Goal: Information Seeking & Learning: Learn about a topic

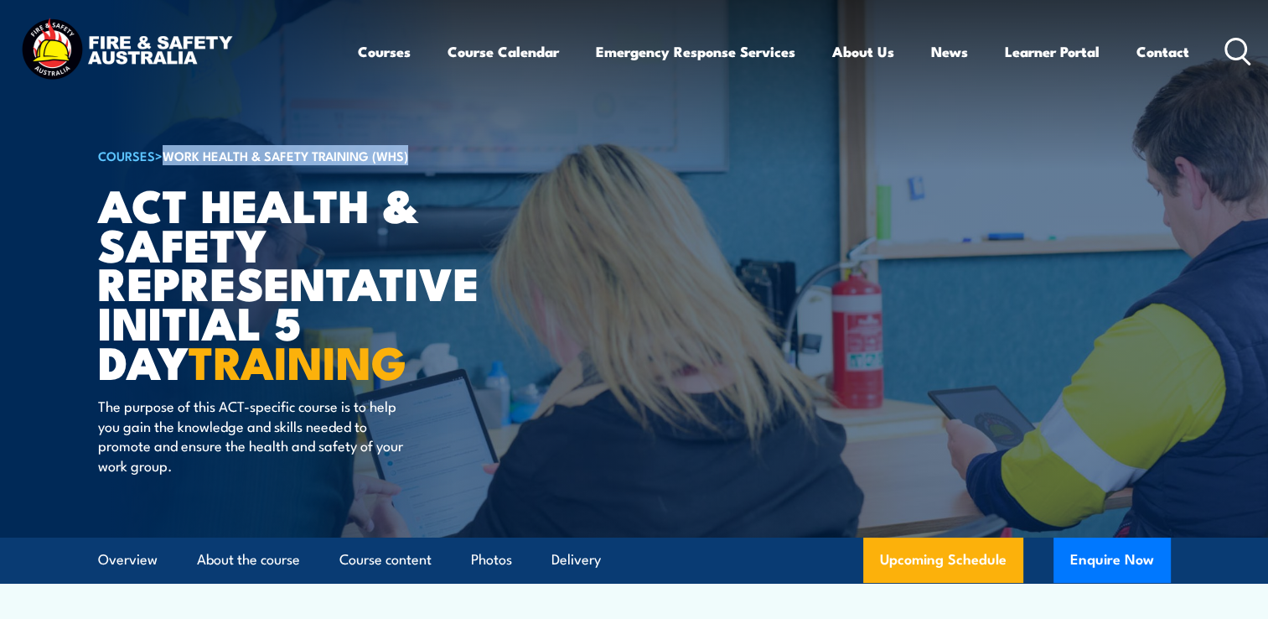
drag, startPoint x: 420, startPoint y: 154, endPoint x: 173, endPoint y: 150, distance: 247.3
click at [173, 150] on h6 "COURSES > Work Health & Safety Training (WHS)" at bounding box center [305, 155] width 414 height 20
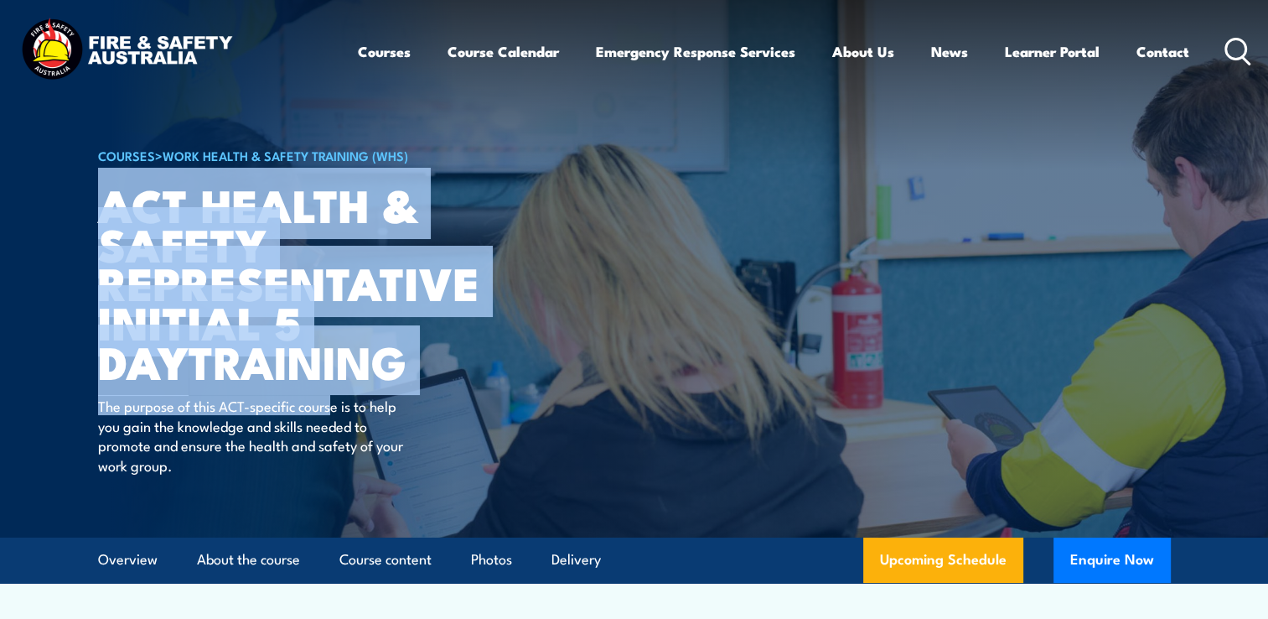
drag, startPoint x: 173, startPoint y: 150, endPoint x: 334, endPoint y: 389, distance: 288.5
click at [334, 389] on div "COURSES > Work Health & Safety Training (WHS) ACT Health & Safety Representativ…" at bounding box center [305, 268] width 414 height 537
copy div "ACT Health & Safety Representative Initial 5 Day TRAINING The purpose of this A…"
click at [701, 241] on article "COURSES > Work Health & Safety Training (WHS) ACT Health & Safety Representativ…" at bounding box center [634, 268] width 1073 height 537
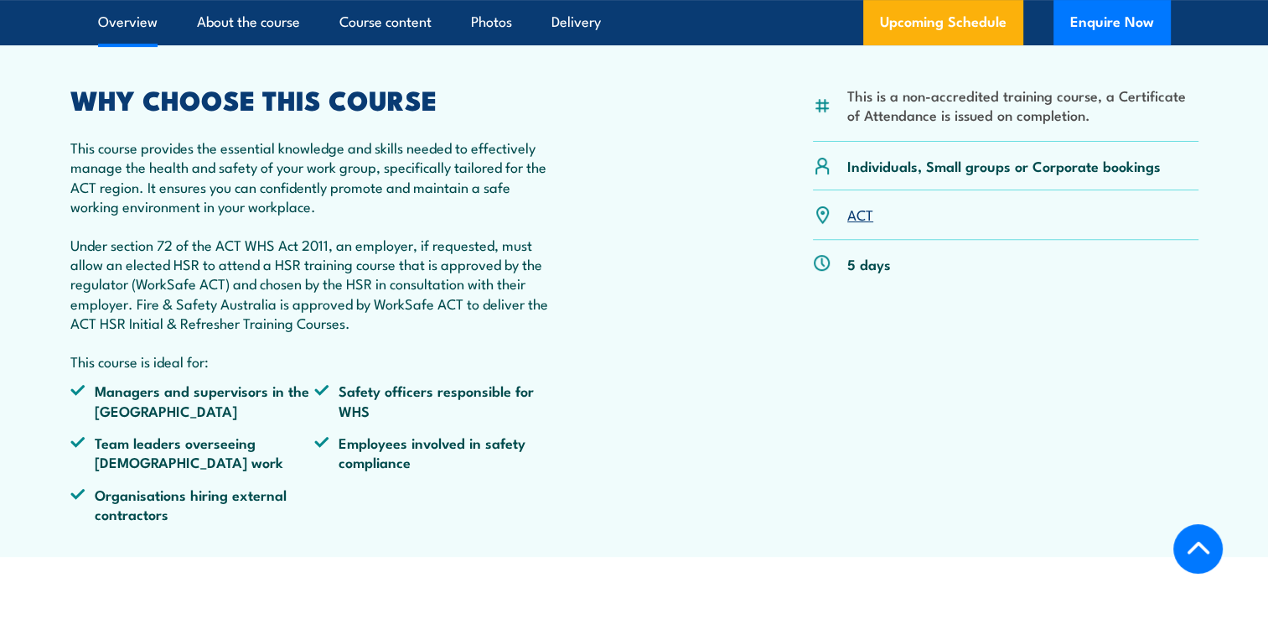
scroll to position [563, 0]
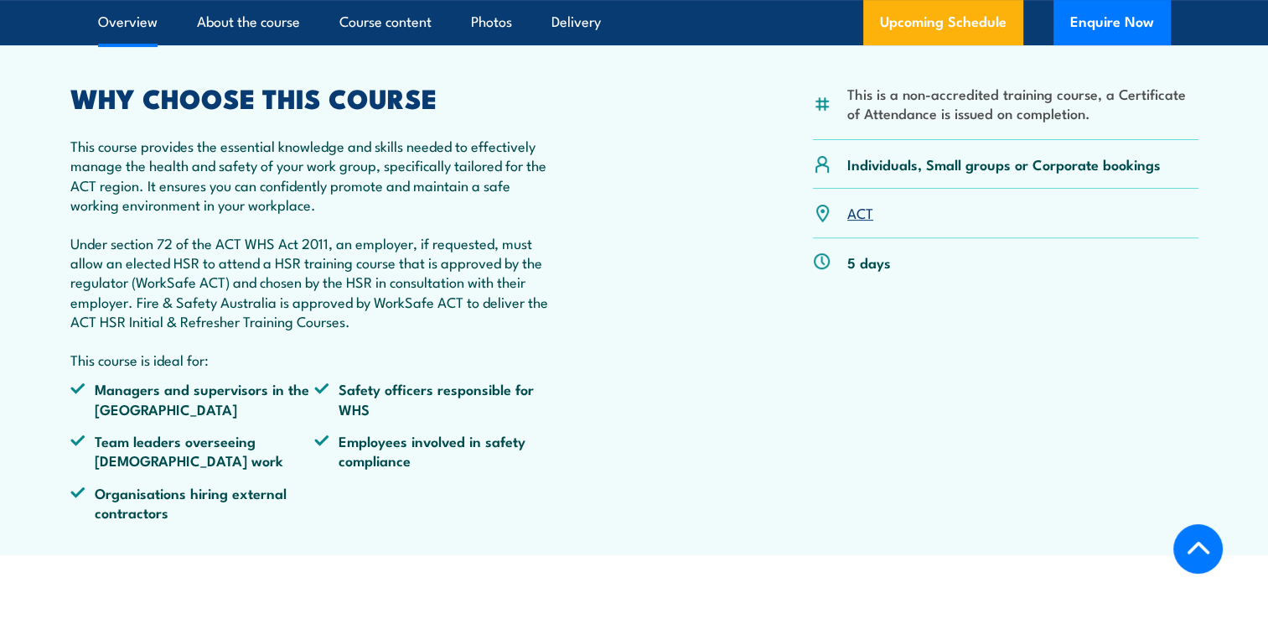
click at [584, 397] on div "This is a non-accredited training course, a Certificate of Attendance is issued…" at bounding box center [634, 309] width 1128 height 449
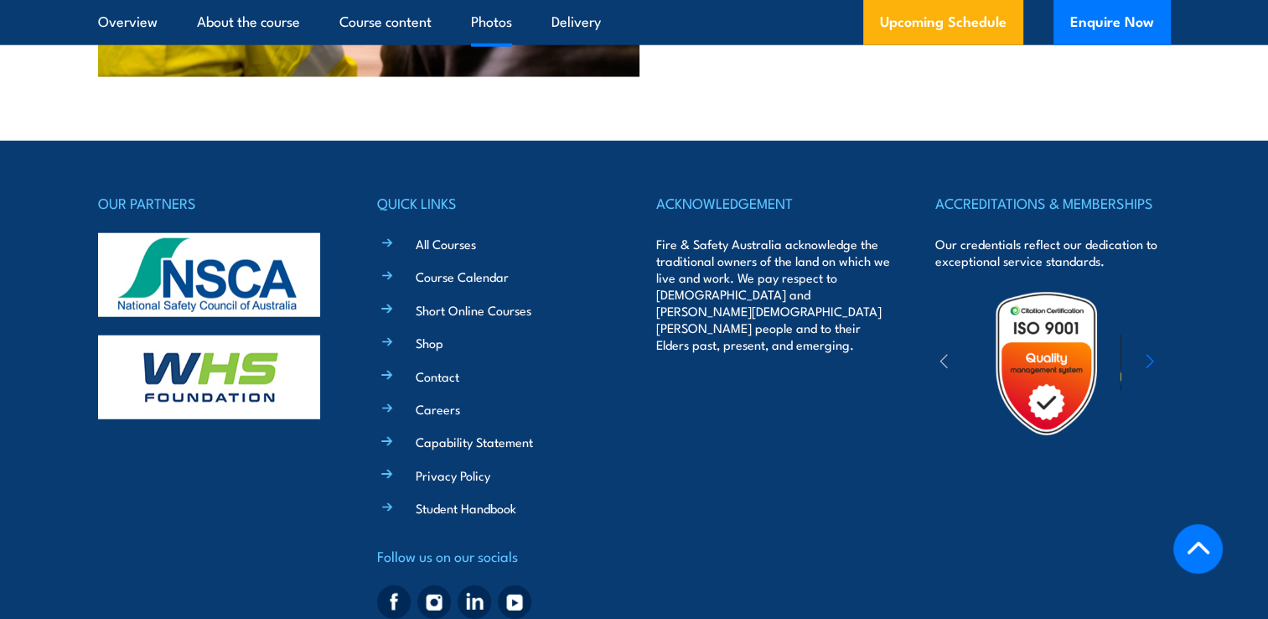
scroll to position [4339, 0]
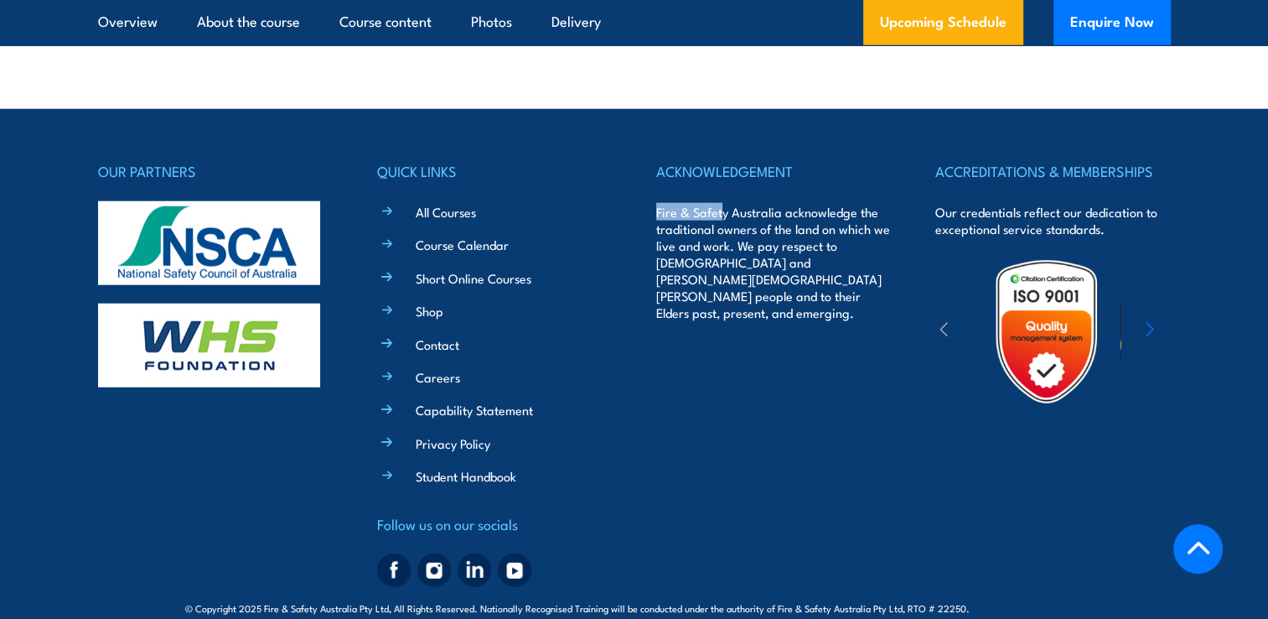
drag, startPoint x: 658, startPoint y: 189, endPoint x: 721, endPoint y: 194, distance: 63.0
click at [721, 204] on p "Fire & Safety Australia acknowledge the traditional owners of the land on which…" at bounding box center [773, 262] width 235 height 117
drag, startPoint x: 267, startPoint y: 581, endPoint x: 392, endPoint y: 581, distance: 125.7
click at [392, 599] on span "© Copyright 2025 Fire & Safety Australia Pty Ltd, All Rights Reserved. National…" at bounding box center [634, 607] width 898 height 16
copy span "Fire & Safety Australia Pty Ltd"
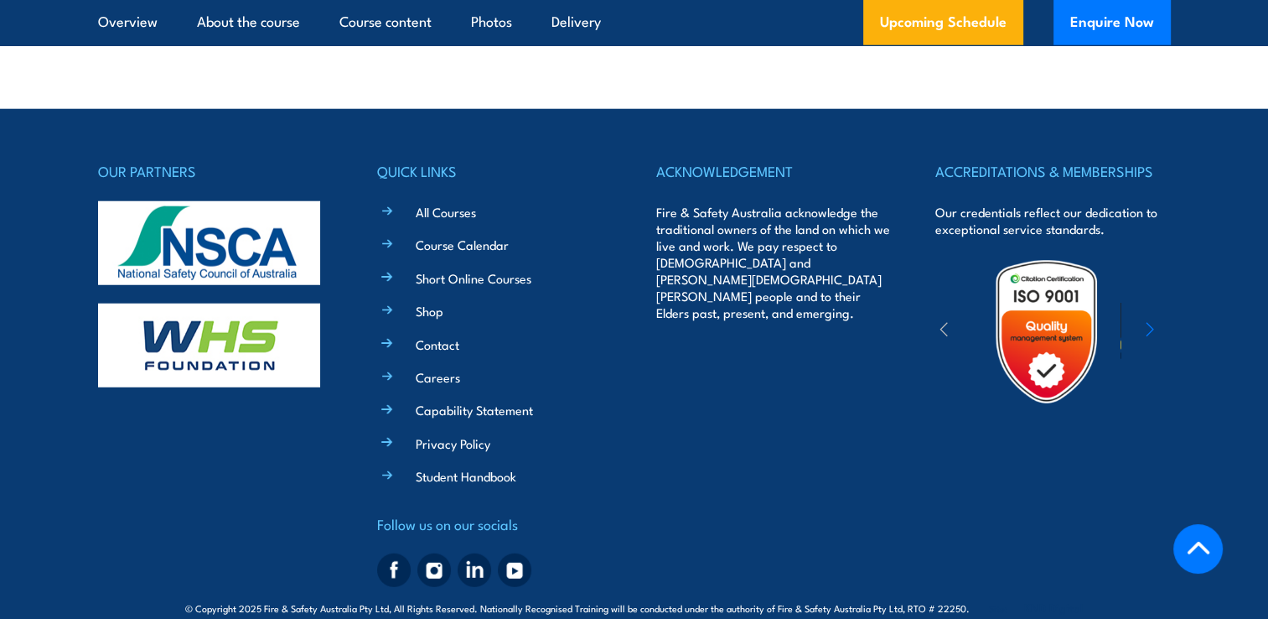
click at [816, 340] on div "ACKNOWLEDGEMENT Fire & Safety Australia acknowledge the traditional owners of t…" at bounding box center [773, 376] width 235 height 434
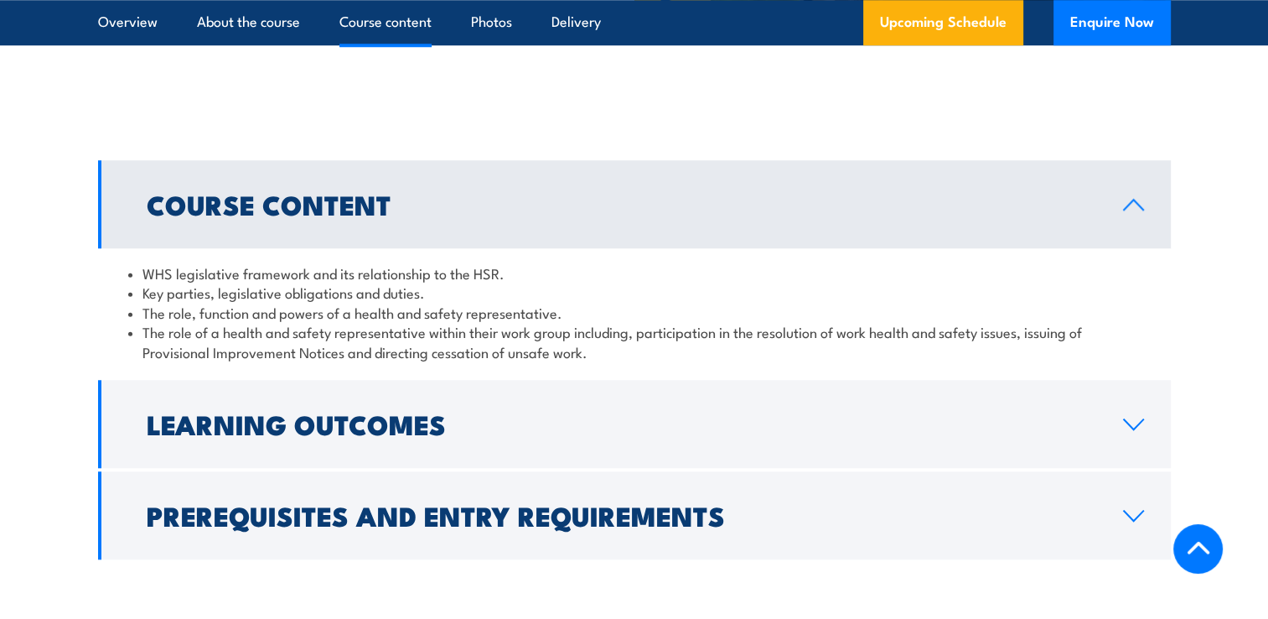
scroll to position [1484, 0]
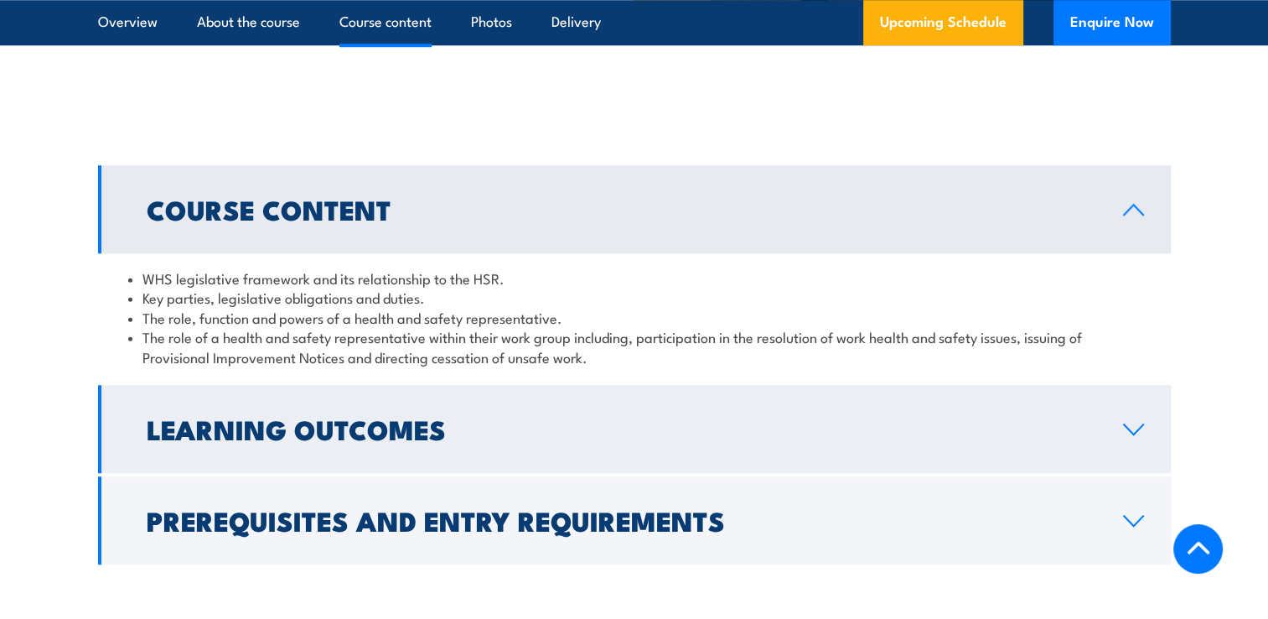
click at [725, 429] on h2 "Learning Outcomes" at bounding box center [622, 428] width 950 height 23
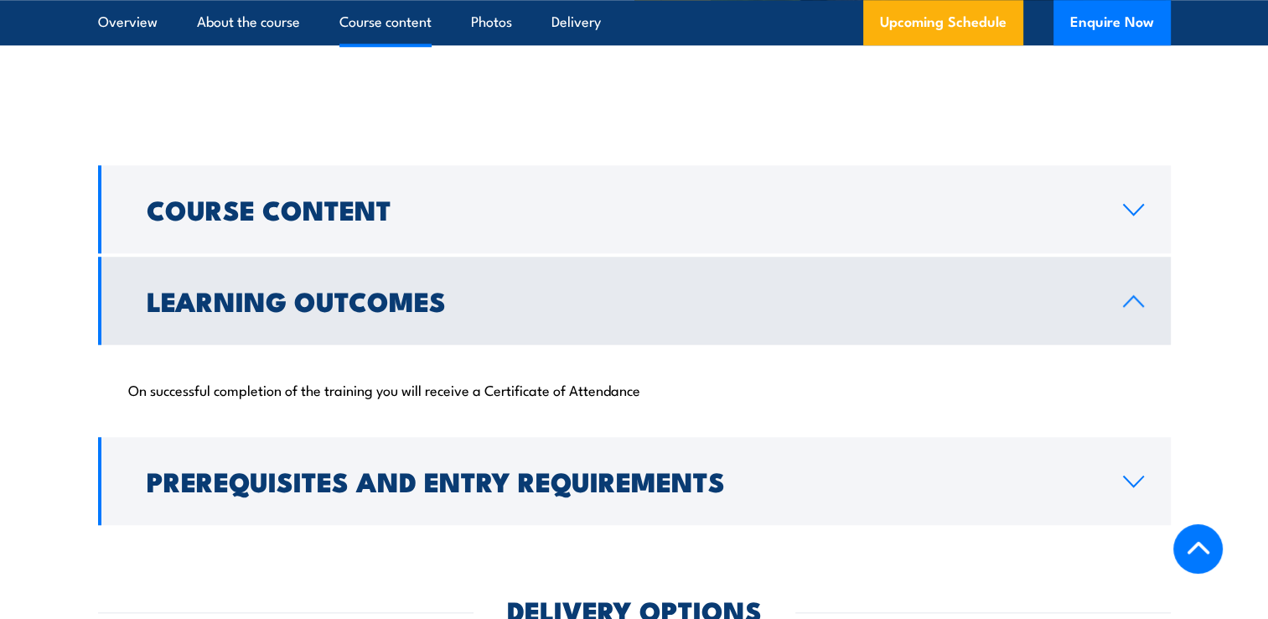
scroll to position [1544, 0]
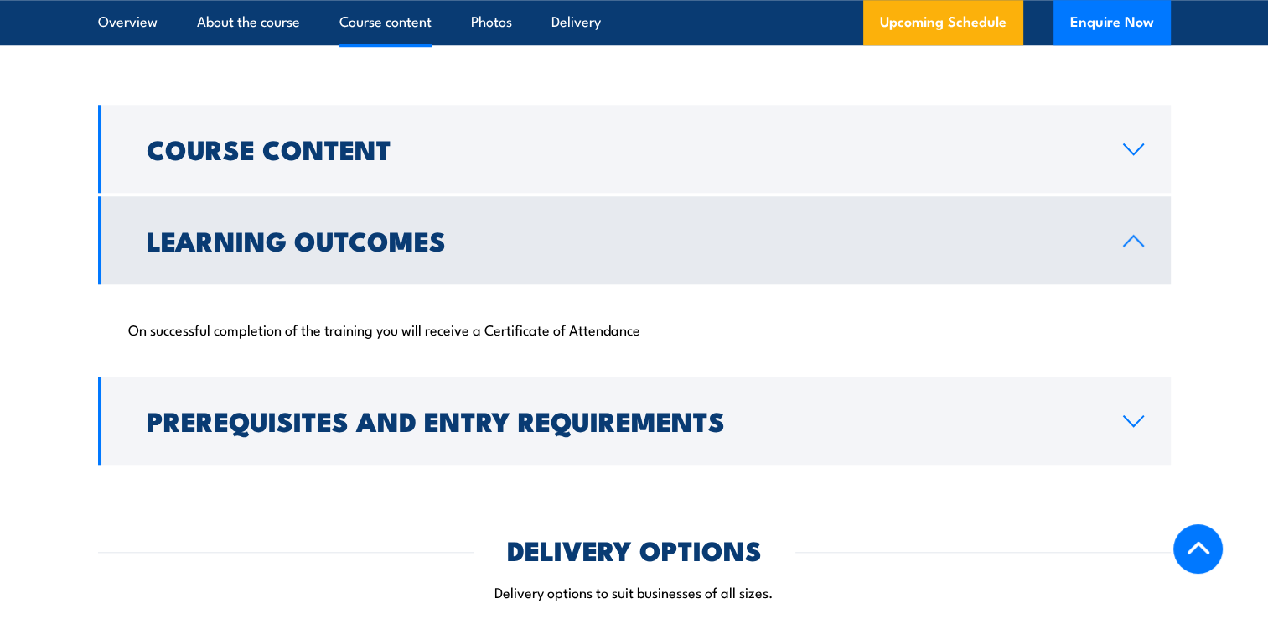
click at [725, 429] on h2 "Prerequisites and Entry Requirements" at bounding box center [622, 419] width 950 height 23
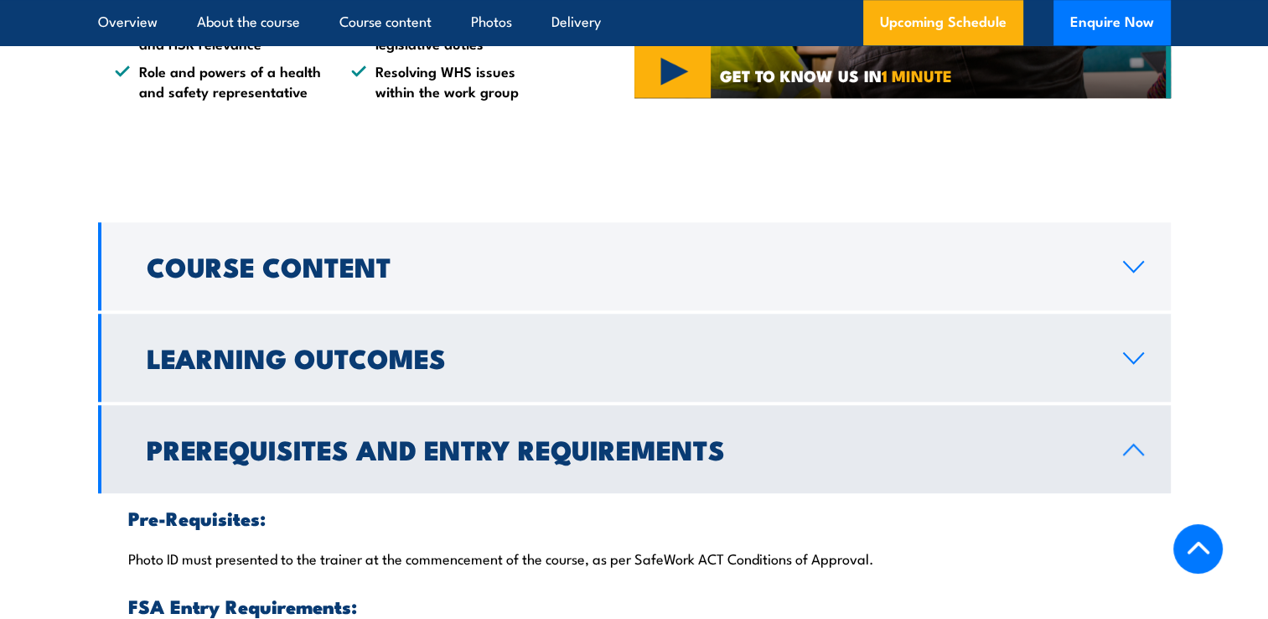
scroll to position [1424, 0]
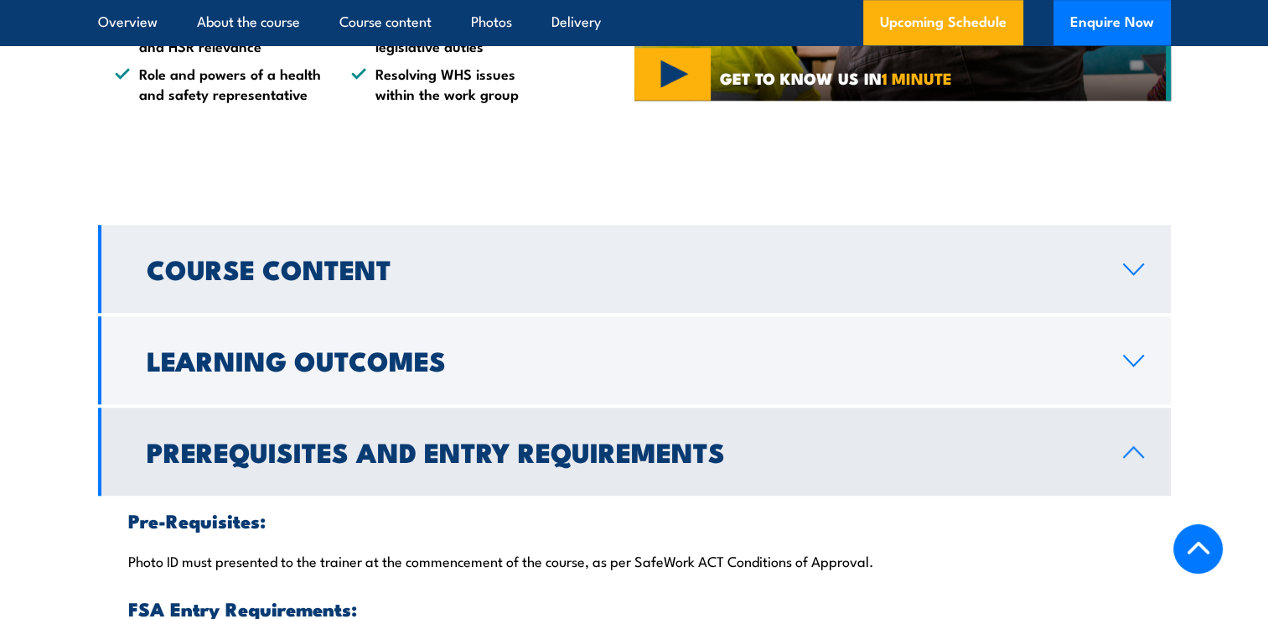
click at [715, 297] on link "Course Content" at bounding box center [634, 269] width 1073 height 88
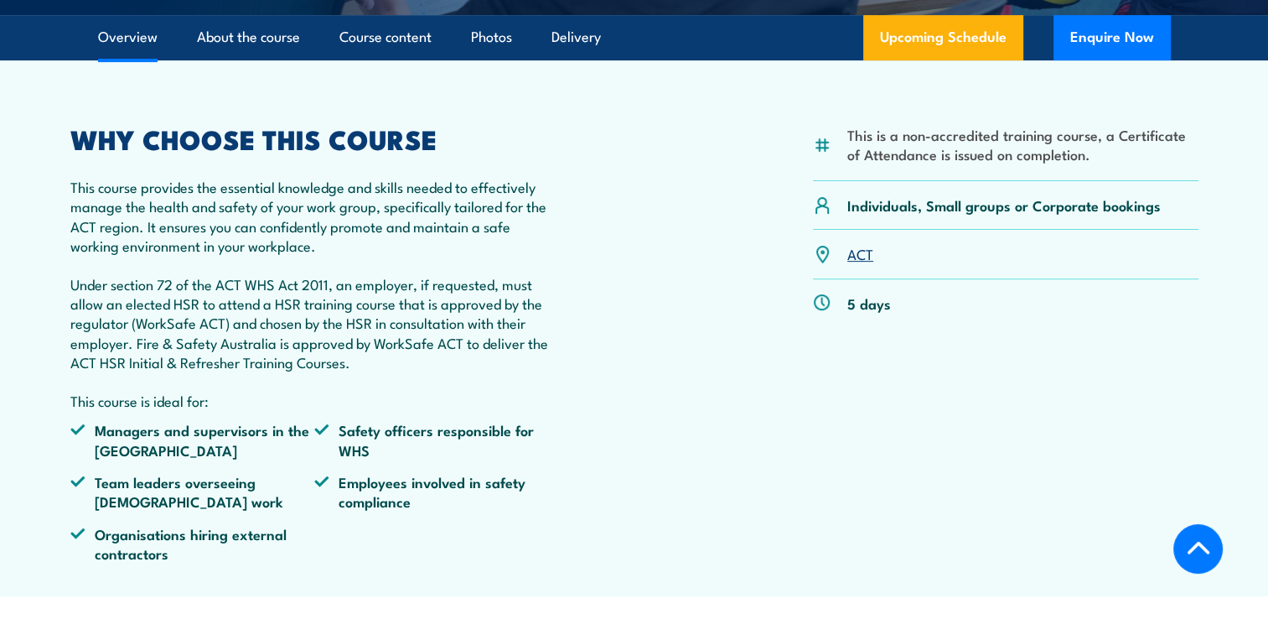
scroll to position [520, 0]
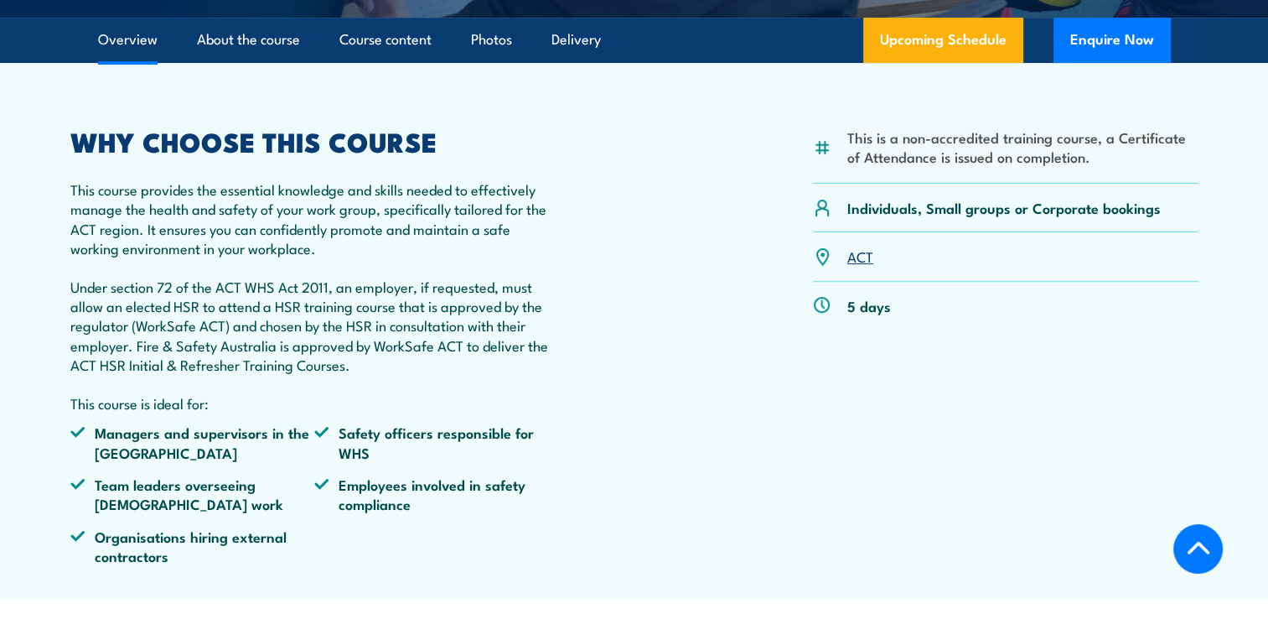
click at [862, 253] on link "ACT" at bounding box center [860, 256] width 26 height 20
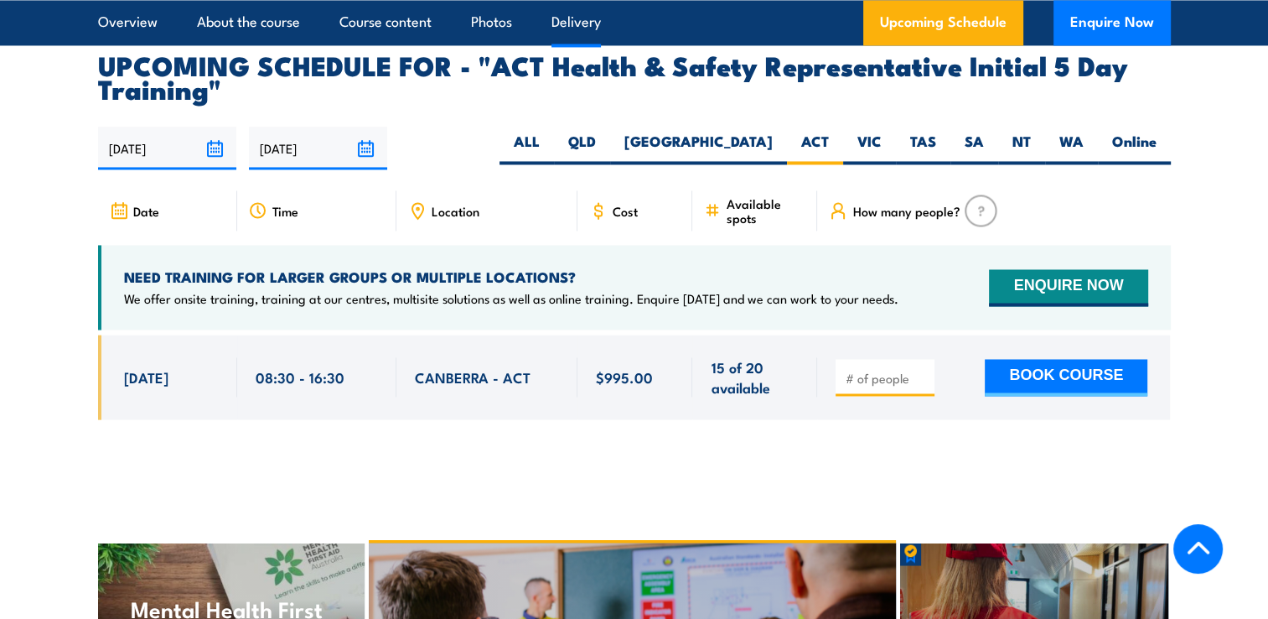
scroll to position [2766, 0]
